Goal: Task Accomplishment & Management: Manage account settings

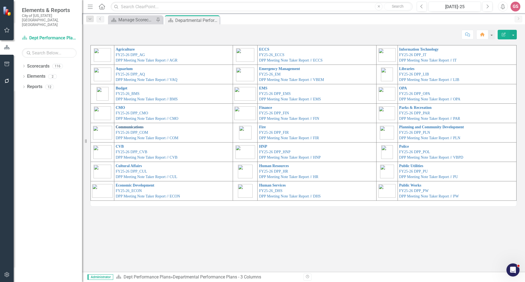
click at [119, 127] on link "Communications" at bounding box center [130, 127] width 28 height 4
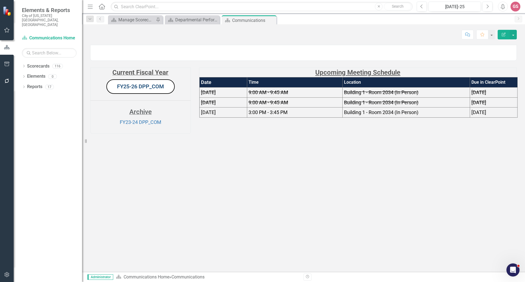
click at [126, 90] on link "FY25-26 DPP_COM" at bounding box center [140, 86] width 47 height 7
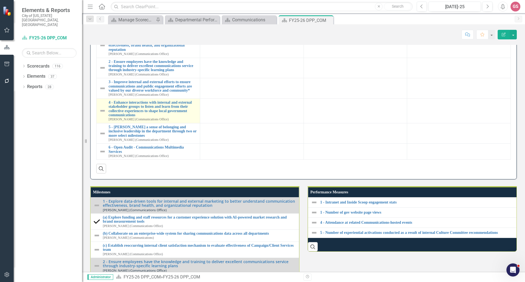
scroll to position [538, 0]
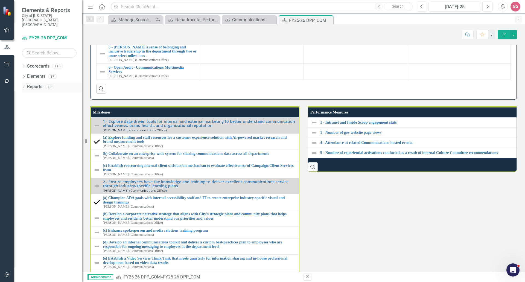
drag, startPoint x: 37, startPoint y: 78, endPoint x: 29, endPoint y: 79, distance: 7.7
click at [37, 84] on link "Reports" at bounding box center [34, 87] width 15 height 6
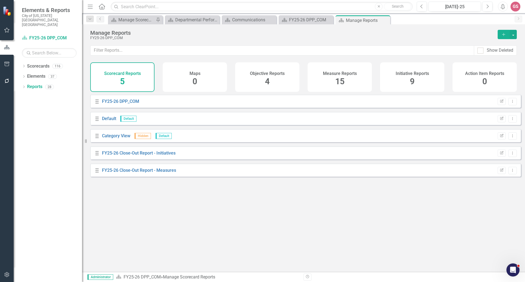
click at [335, 73] on h4 "Measure Reports" at bounding box center [340, 73] width 34 height 5
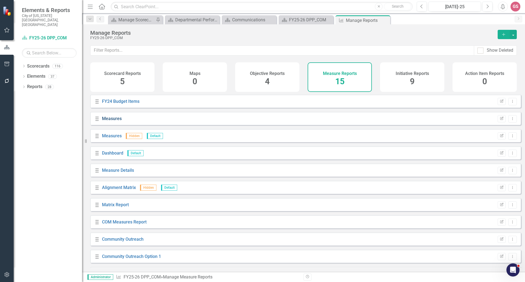
click at [110, 121] on link "Measures" at bounding box center [112, 118] width 20 height 5
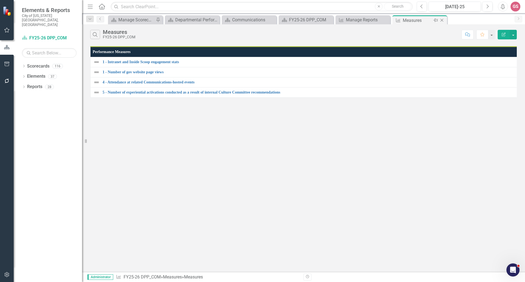
click at [443, 20] on icon "Close" at bounding box center [441, 20] width 5 height 4
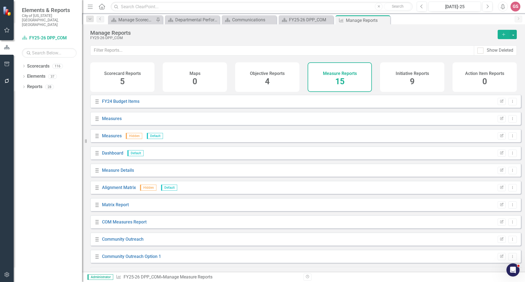
click at [392, 71] on div "Initiative Reports 9" at bounding box center [412, 77] width 64 height 30
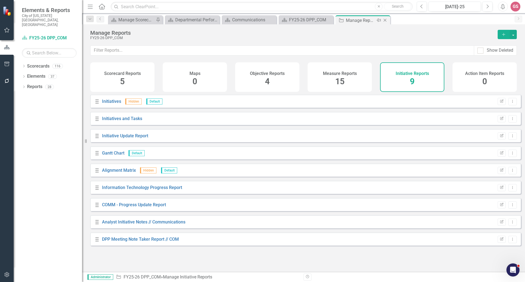
click at [386, 20] on icon "Close" at bounding box center [384, 20] width 5 height 4
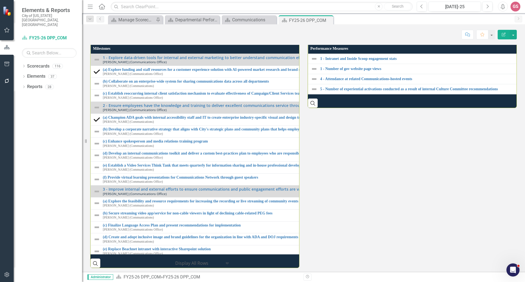
scroll to position [602, 0]
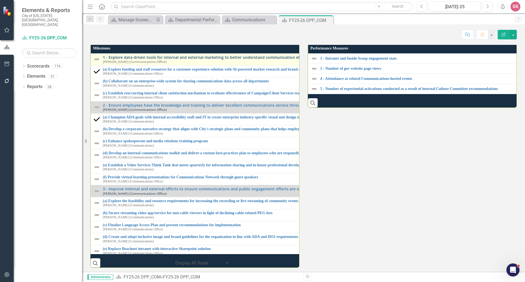
click at [131, 59] on link "1 - Explore data-driven tools for internal and external marketing to better und…" at bounding box center [306, 57] width 407 height 4
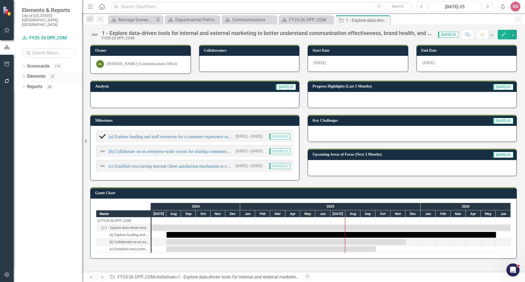
click at [35, 73] on link "Elements" at bounding box center [36, 76] width 18 height 6
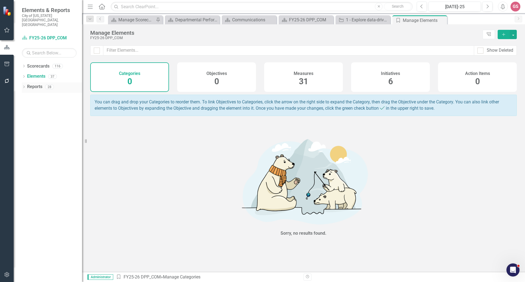
click at [34, 84] on link "Reports" at bounding box center [34, 87] width 15 height 6
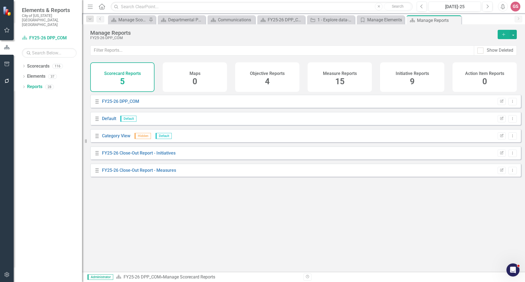
click at [402, 72] on h4 "Initiative Reports" at bounding box center [412, 73] width 33 height 5
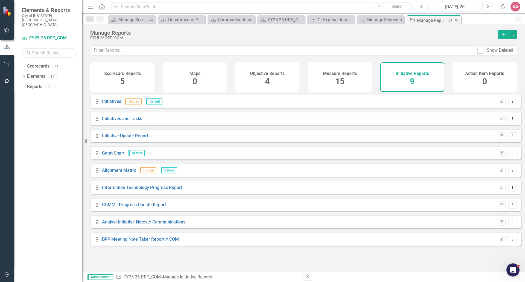
click at [454, 20] on icon "Close" at bounding box center [455, 20] width 5 height 4
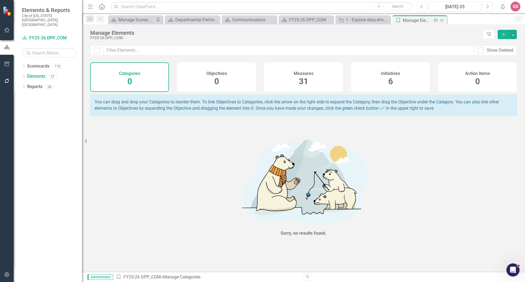
click at [442, 21] on icon "Close" at bounding box center [441, 20] width 5 height 4
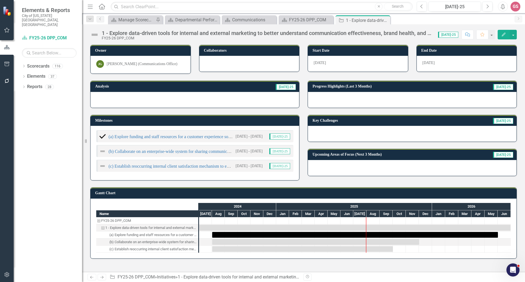
click at [214, 121] on h3 "Milestones" at bounding box center [195, 120] width 201 height 4
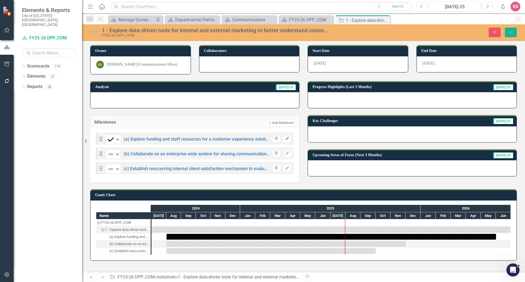
click at [287, 138] on icon "Edit" at bounding box center [287, 138] width 4 height 3
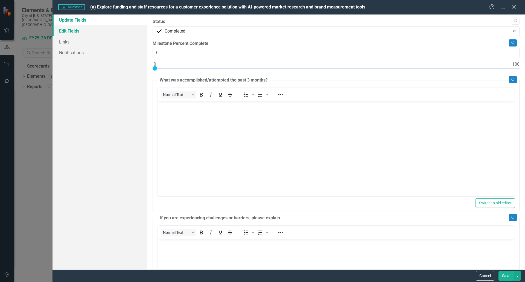
click at [77, 32] on link "Edit Fields" at bounding box center [99, 30] width 95 height 11
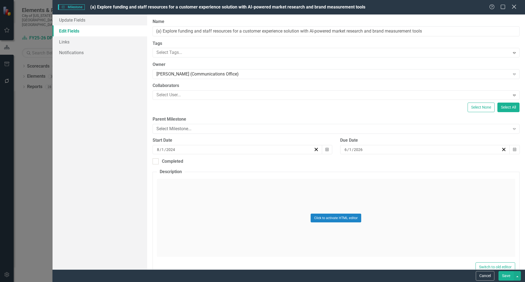
click at [513, 7] on icon "Close" at bounding box center [513, 6] width 7 height 5
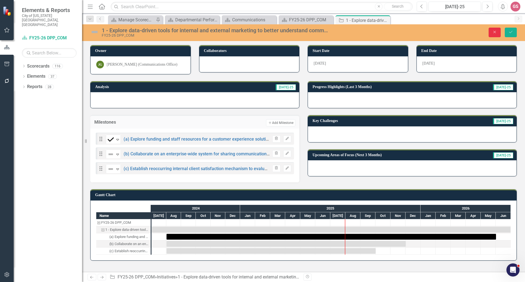
click at [495, 33] on icon "Close" at bounding box center [494, 32] width 5 height 4
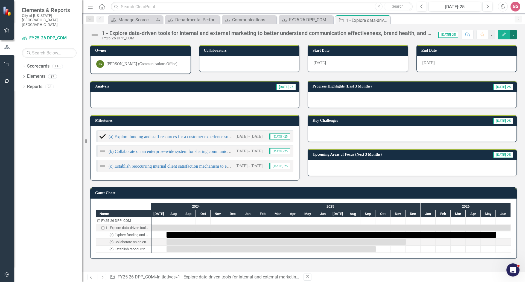
click at [512, 35] on button "button" at bounding box center [513, 35] width 7 height 10
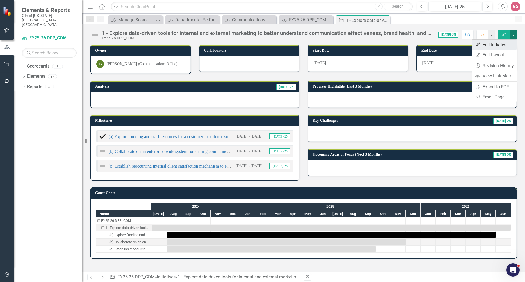
click at [501, 45] on link "Edit Edit Initiative" at bounding box center [494, 45] width 44 height 10
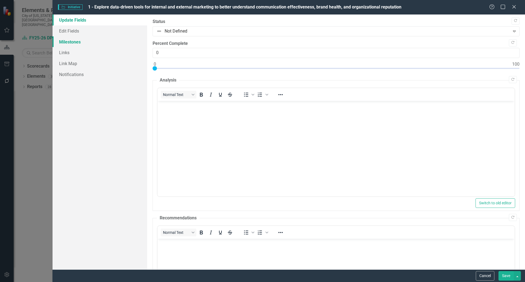
click at [77, 42] on link "Milestones" at bounding box center [99, 41] width 95 height 11
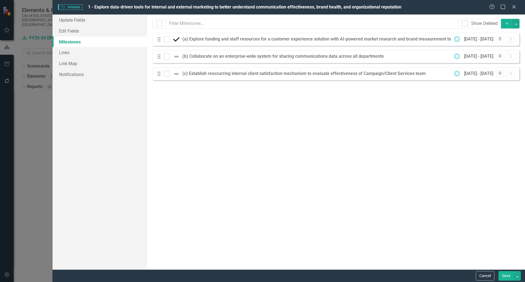
click at [160, 42] on icon "Drag" at bounding box center [159, 39] width 7 height 5
click at [512, 41] on button "Dropdown Menu" at bounding box center [511, 39] width 8 height 7
drag, startPoint x: 449, startPoint y: 4, endPoint x: 442, endPoint y: 11, distance: 9.7
click at [441, 12] on div "Initiative Initiative 1 - Explore data-driven tools for internal and external m…" at bounding box center [288, 7] width 472 height 14
click at [513, 58] on button "Dropdown Menu" at bounding box center [511, 56] width 8 height 7
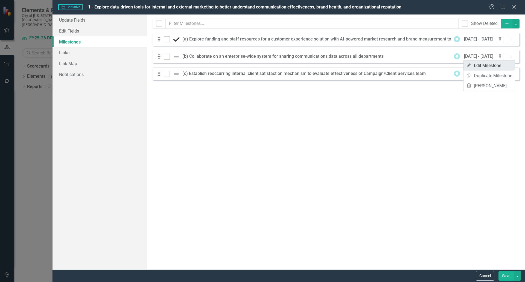
click at [496, 62] on link "Edit Edit Milestone" at bounding box center [488, 65] width 51 height 10
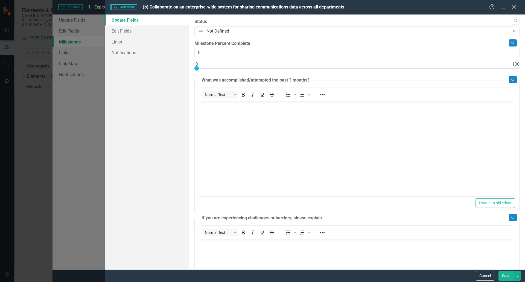
click at [513, 8] on icon "Close" at bounding box center [513, 6] width 7 height 5
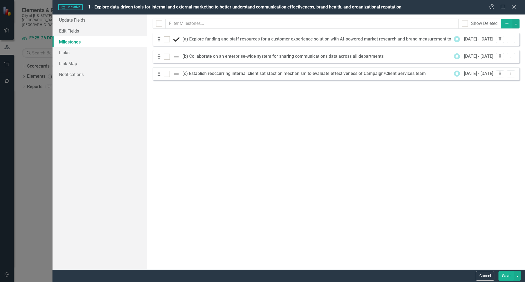
drag, startPoint x: 450, startPoint y: 137, endPoint x: 453, endPoint y: 130, distance: 8.0
click at [450, 136] on div "Milestones allow you to break down your projects (or initiatives) into smaller …" at bounding box center [336, 141] width 378 height 255
click at [81, 33] on link "Edit Fields" at bounding box center [99, 30] width 95 height 11
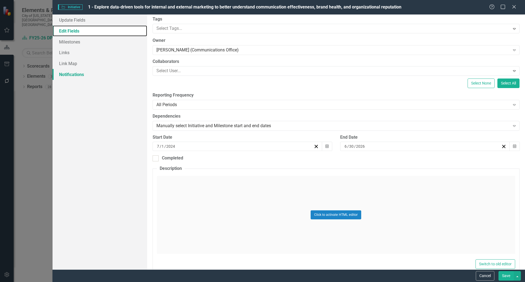
scroll to position [55, 0]
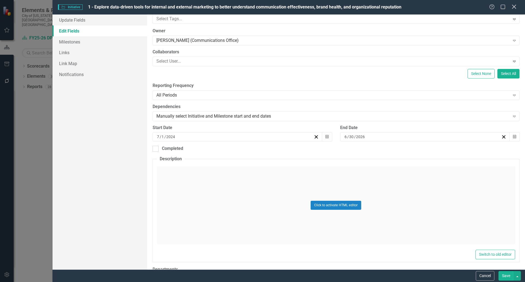
click at [511, 7] on icon "Close" at bounding box center [513, 6] width 7 height 5
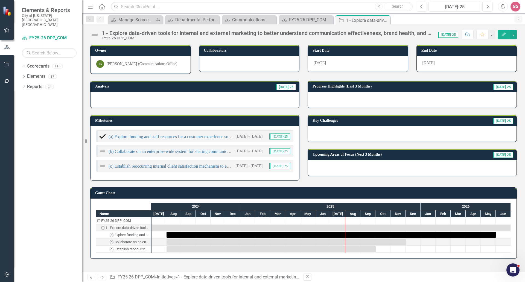
click at [501, 37] on button "Edit" at bounding box center [504, 35] width 12 height 10
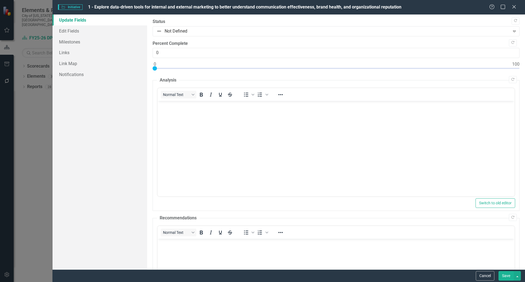
scroll to position [0, 0]
click at [85, 29] on link "Edit Fields" at bounding box center [99, 30] width 95 height 11
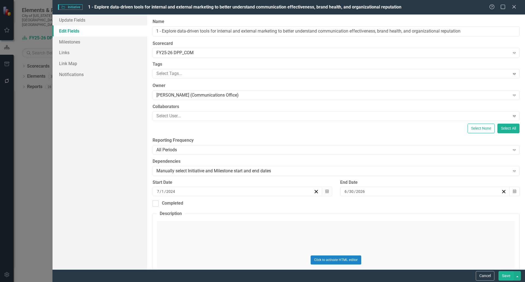
click at [39, 136] on div "Initiative Initiative 1 - Explore data-driven tools for internal and external m…" at bounding box center [262, 141] width 525 height 282
click at [493, 274] on button "Cancel" at bounding box center [485, 276] width 19 height 10
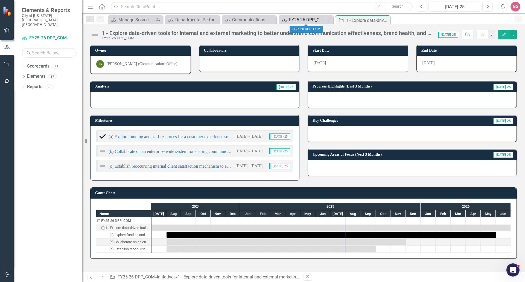
click at [294, 19] on div "FY25-26 DPP_COM" at bounding box center [307, 19] width 36 height 7
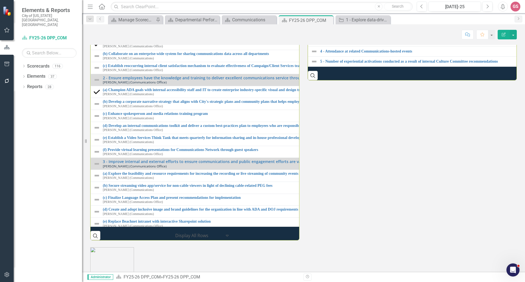
scroll to position [711, 0]
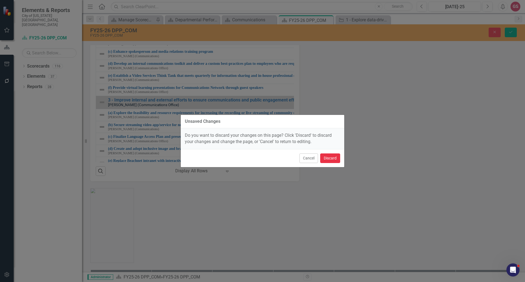
click at [331, 158] on button "Discard" at bounding box center [330, 158] width 20 height 10
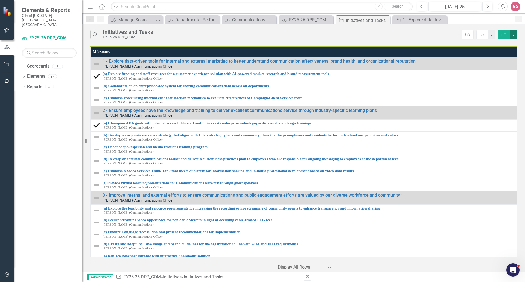
click at [514, 37] on button "button" at bounding box center [513, 35] width 7 height 10
click at [497, 45] on link "Edit Report Edit Report" at bounding box center [494, 45] width 43 height 10
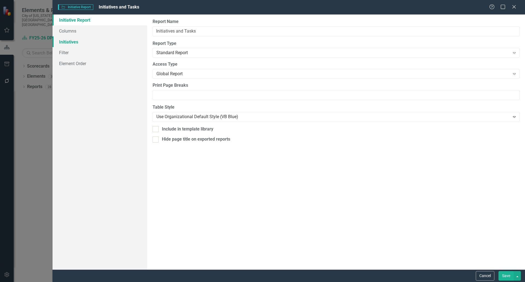
click at [79, 42] on link "Initiatives" at bounding box center [99, 41] width 95 height 11
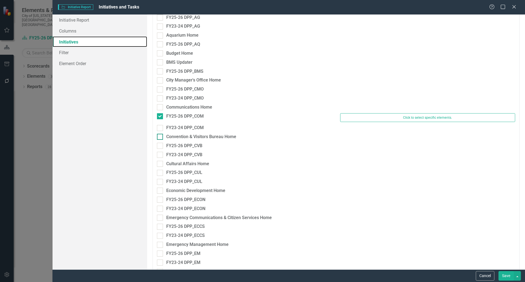
scroll to position [164, 0]
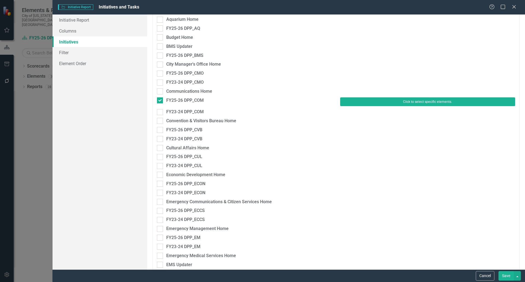
click at [377, 101] on button "Click to select specific elements." at bounding box center [427, 101] width 175 height 9
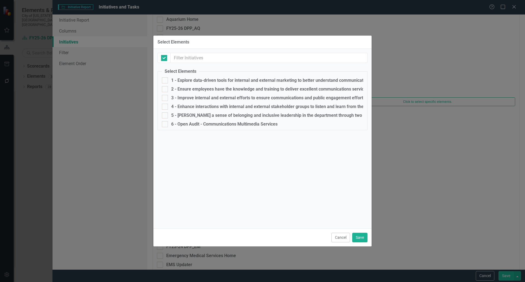
checkbox input "false"
click at [338, 233] on button "Cancel" at bounding box center [340, 238] width 19 height 10
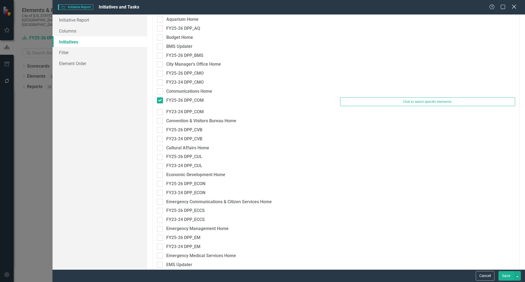
click at [513, 8] on icon at bounding box center [514, 7] width 4 height 4
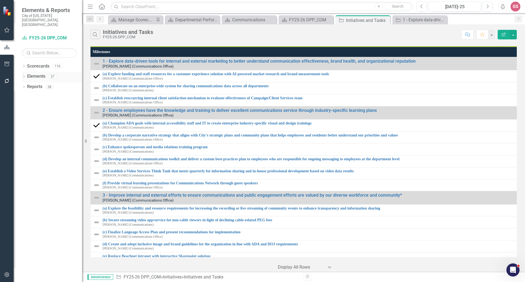
click at [38, 73] on link "Elements" at bounding box center [36, 76] width 18 height 6
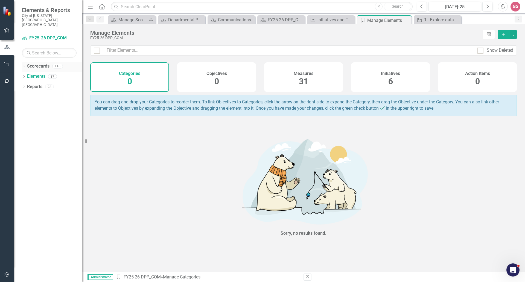
click at [35, 63] on link "Scorecards" at bounding box center [38, 66] width 22 height 6
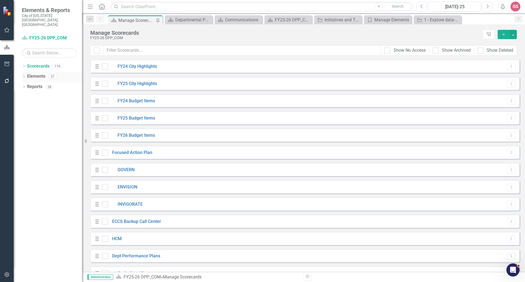
click at [37, 73] on link "Elements" at bounding box center [36, 76] width 18 height 6
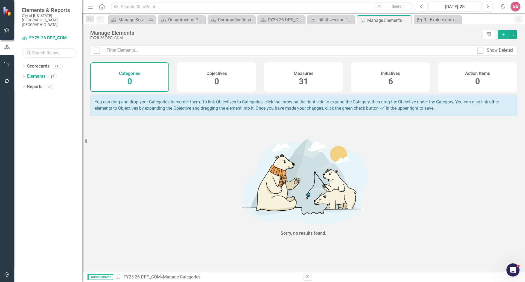
click at [300, 73] on h4 "Measures" at bounding box center [304, 73] width 20 height 5
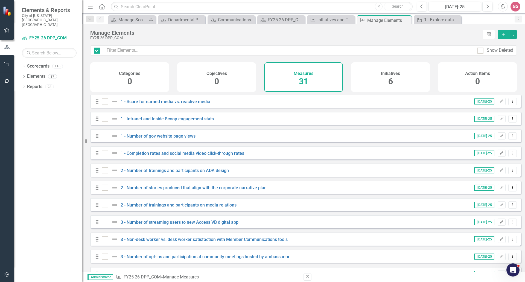
checkbox input "false"
click at [385, 73] on h4 "Initiatives" at bounding box center [390, 73] width 19 height 5
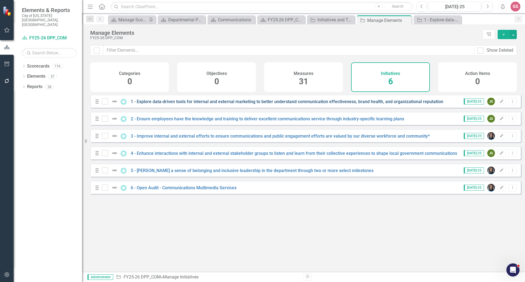
click at [220, 103] on link "1 - Explore data-driven tools for internal and external marketing to better und…" at bounding box center [287, 101] width 313 height 5
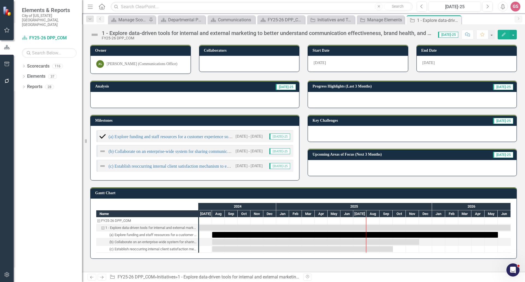
click at [197, 123] on td "Milestones" at bounding box center [195, 121] width 201 height 8
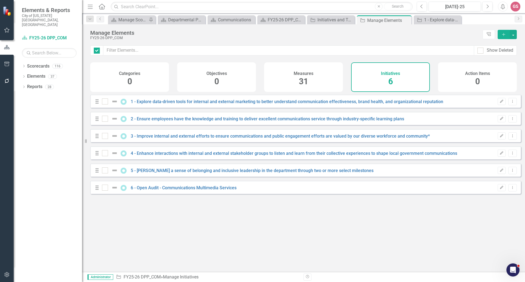
checkbox input "false"
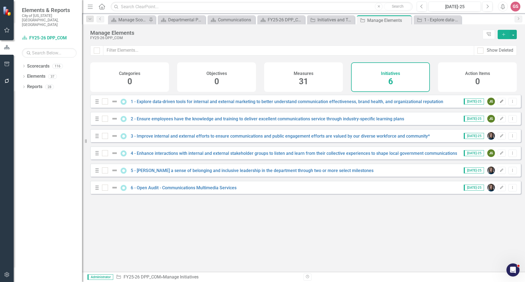
click at [500, 103] on icon "Edit" at bounding box center [502, 101] width 4 height 3
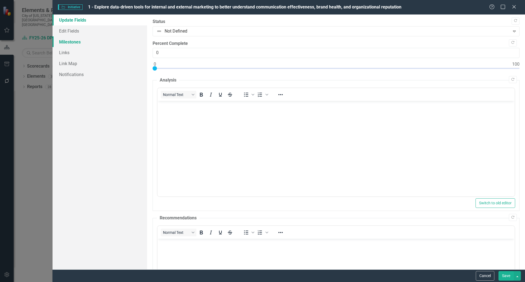
click at [70, 41] on link "Milestones" at bounding box center [99, 41] width 95 height 11
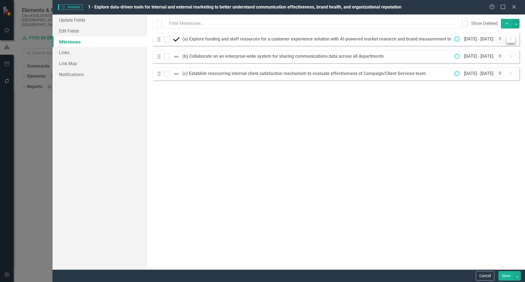
click at [512, 40] on icon "Dropdown Menu" at bounding box center [511, 39] width 5 height 4
click at [499, 47] on link "Edit Edit Milestone" at bounding box center [488, 48] width 51 height 10
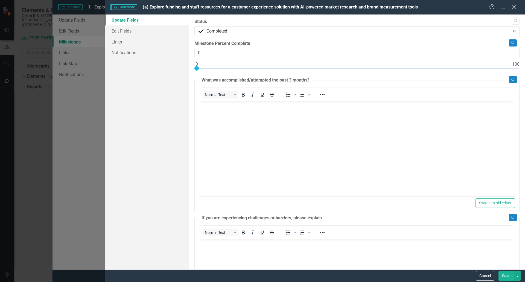
click at [514, 8] on icon "Close" at bounding box center [513, 6] width 7 height 5
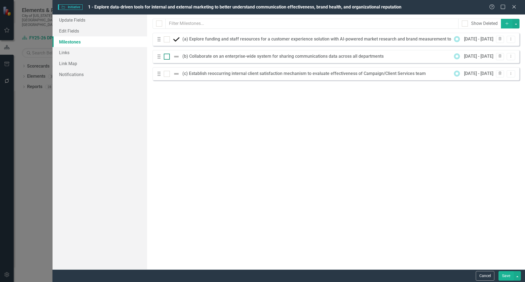
click at [177, 56] on img at bounding box center [176, 56] width 7 height 7
click at [167, 56] on input "checkbox" at bounding box center [166, 56] width 4 height 4
click at [177, 56] on img at bounding box center [176, 56] width 7 height 7
click at [167, 56] on input "checkbox" at bounding box center [166, 56] width 4 height 4
click at [177, 57] on img at bounding box center [176, 56] width 7 height 7
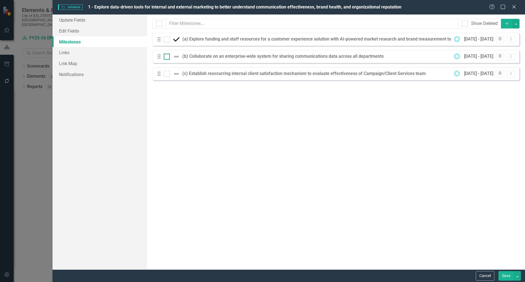
click at [167, 57] on input "checkbox" at bounding box center [166, 56] width 4 height 4
click at [177, 57] on img at bounding box center [176, 56] width 7 height 7
click at [167, 57] on input "checkbox" at bounding box center [166, 56] width 4 height 4
click at [177, 57] on img at bounding box center [176, 56] width 7 height 7
click at [167, 57] on input "checkbox" at bounding box center [166, 56] width 4 height 4
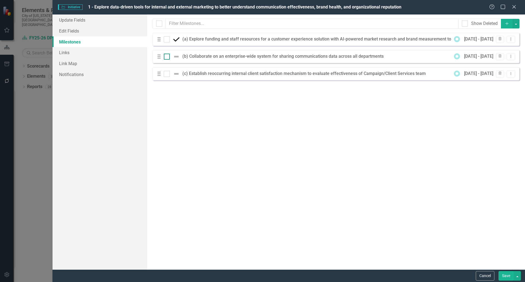
click at [177, 57] on img at bounding box center [176, 56] width 7 height 7
click at [167, 57] on input "checkbox" at bounding box center [166, 56] width 4 height 4
checkbox input "false"
click at [516, 5] on icon "Close" at bounding box center [513, 6] width 7 height 5
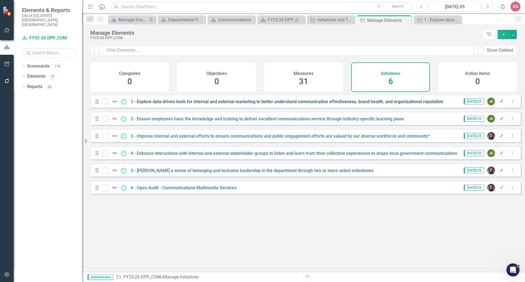
click at [204, 104] on link "1 - Explore data-driven tools for internal and external marketing to better und…" at bounding box center [287, 101] width 313 height 5
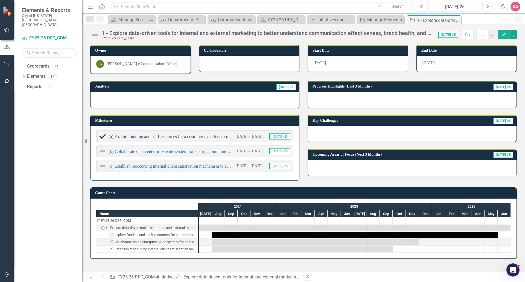
click at [143, 138] on link "(a) Explore funding and staff resources for a customer experience solution with…" at bounding box center [230, 136] width 242 height 5
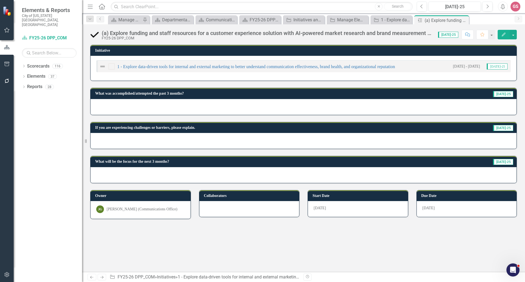
click at [97, 36] on img at bounding box center [94, 34] width 9 height 9
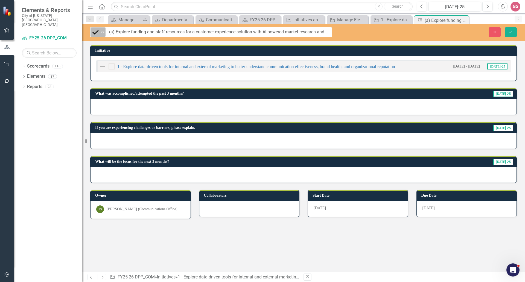
click at [103, 36] on div "Expand" at bounding box center [102, 32] width 5 height 9
click at [441, 39] on div "Completed Expand (a) Explore funding and staff resources for a customer experie…" at bounding box center [303, 32] width 443 height 16
click at [494, 32] on icon "Close" at bounding box center [494, 32] width 5 height 4
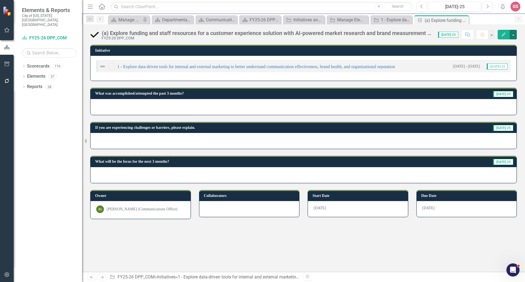
click at [511, 35] on button "button" at bounding box center [513, 35] width 7 height 10
click at [501, 44] on link "Edit Edit Milestone" at bounding box center [494, 45] width 44 height 10
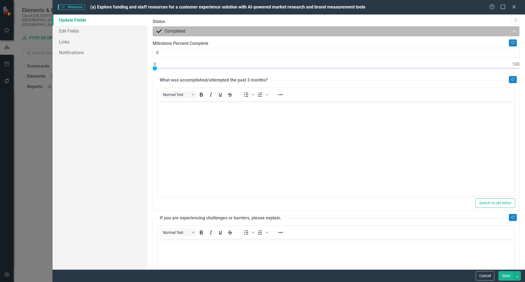
click at [247, 33] on div at bounding box center [331, 31] width 350 height 7
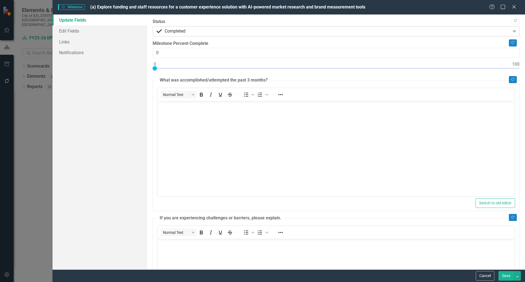
click at [247, 33] on div at bounding box center [331, 31] width 350 height 7
click at [74, 27] on link "Edit Fields" at bounding box center [99, 30] width 95 height 11
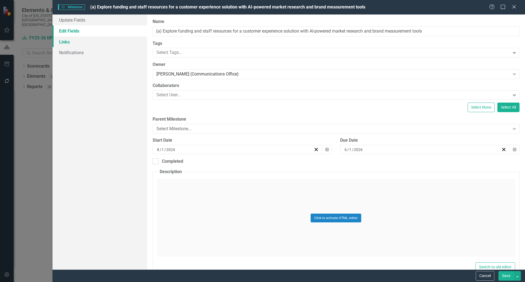
click at [76, 43] on link "Links" at bounding box center [99, 41] width 95 height 11
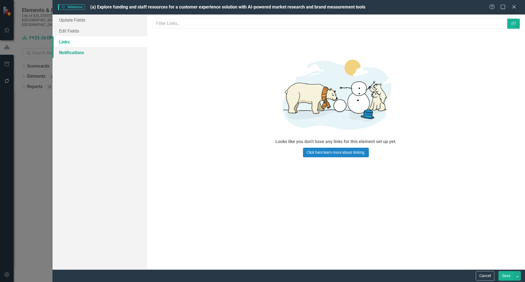
click at [79, 51] on link "Notifications" at bounding box center [99, 52] width 95 height 11
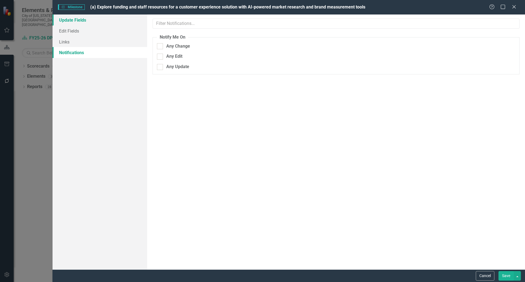
click at [65, 20] on link "Update Fields" at bounding box center [99, 19] width 95 height 11
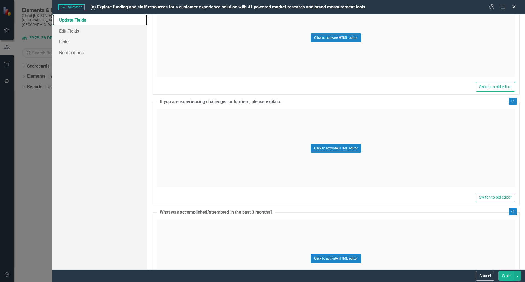
scroll to position [550, 0]
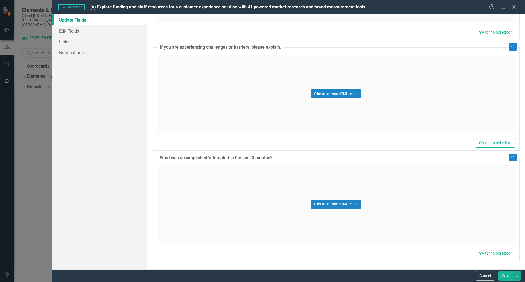
click at [515, 8] on icon at bounding box center [514, 7] width 4 height 4
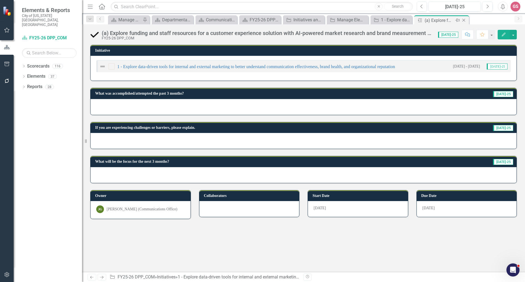
click at [463, 21] on icon "Close" at bounding box center [463, 20] width 5 height 4
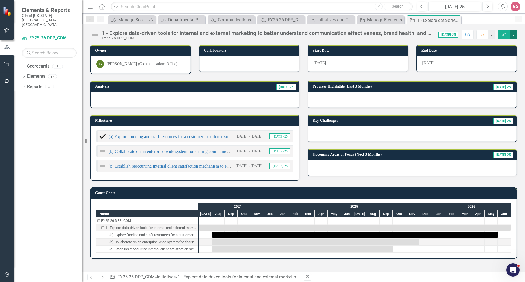
click at [514, 36] on button "button" at bounding box center [513, 35] width 7 height 10
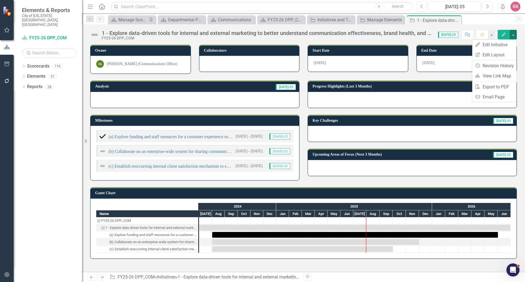
click at [514, 36] on button "button" at bounding box center [513, 35] width 7 height 10
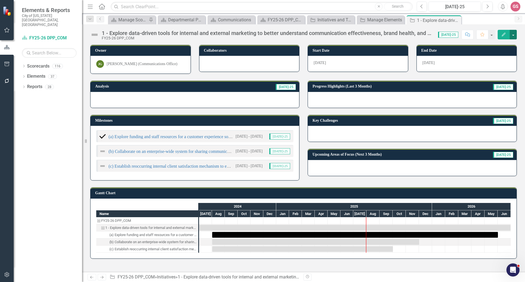
click at [514, 36] on button "button" at bounding box center [513, 35] width 7 height 10
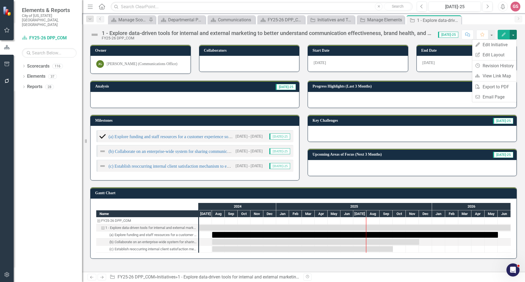
click at [514, 36] on button "button" at bounding box center [513, 35] width 7 height 10
